Goal: Browse casually

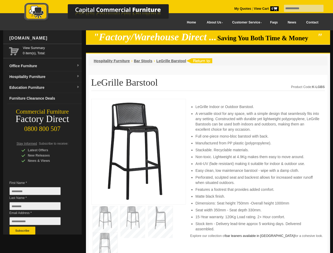
click at [300, 8] on input "text" at bounding box center [304, 8] width 40 height 7
click at [39, 208] on input "Last Name *" at bounding box center [34, 206] width 51 height 8
click at [22, 231] on button "Subscribe" at bounding box center [22, 231] width 26 height 8
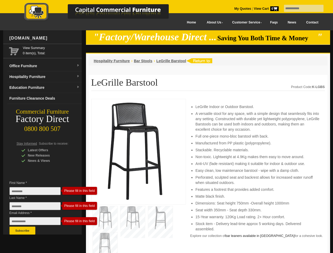
click at [208, 176] on li "Perforated, sculpted seat and backrest allows for increased water runoff when s…" at bounding box center [257, 180] width 124 height 11
